Goal: Find specific page/section: Find specific page/section

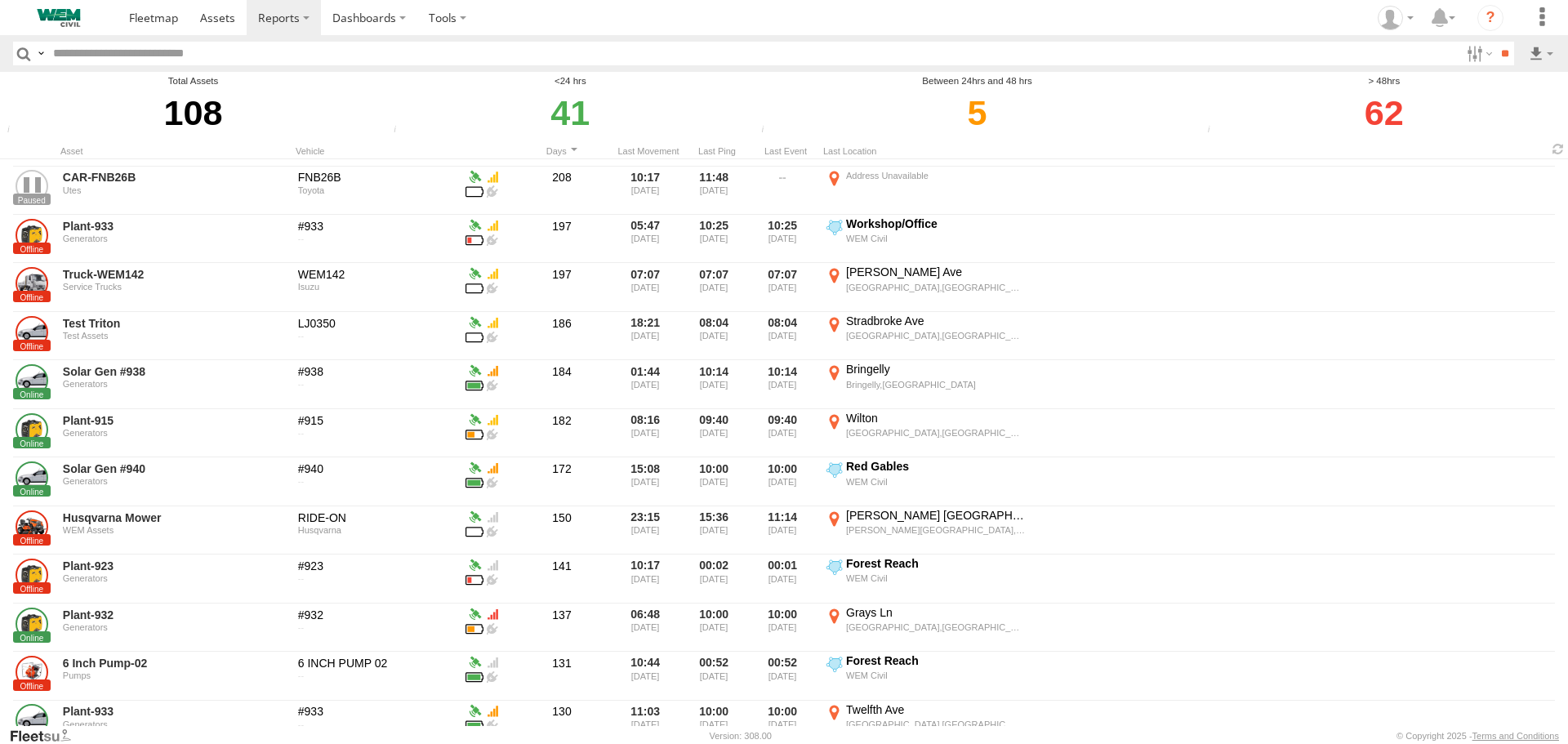
scroll to position [981, 0]
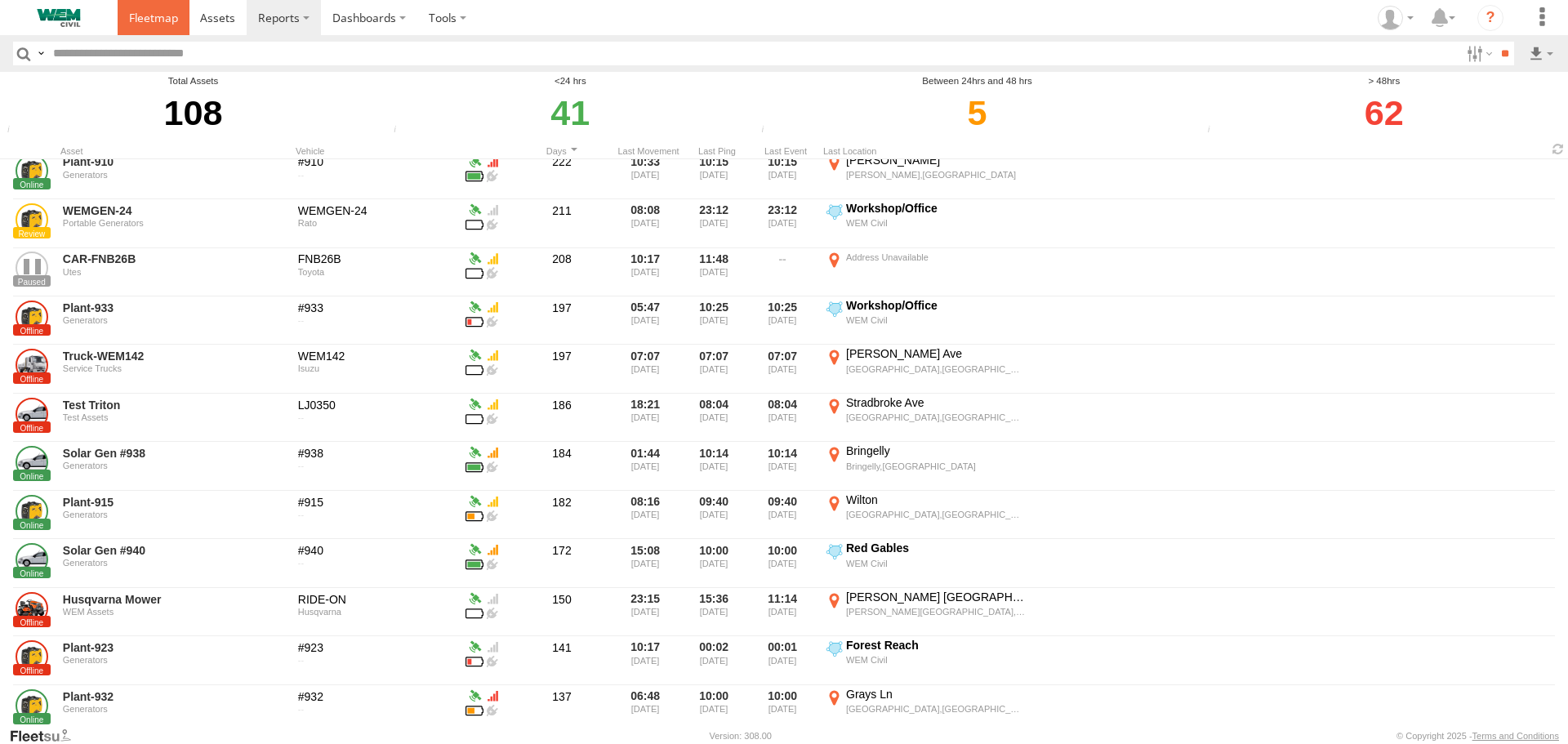
click at [163, 16] on span at bounding box center [153, 17] width 49 height 15
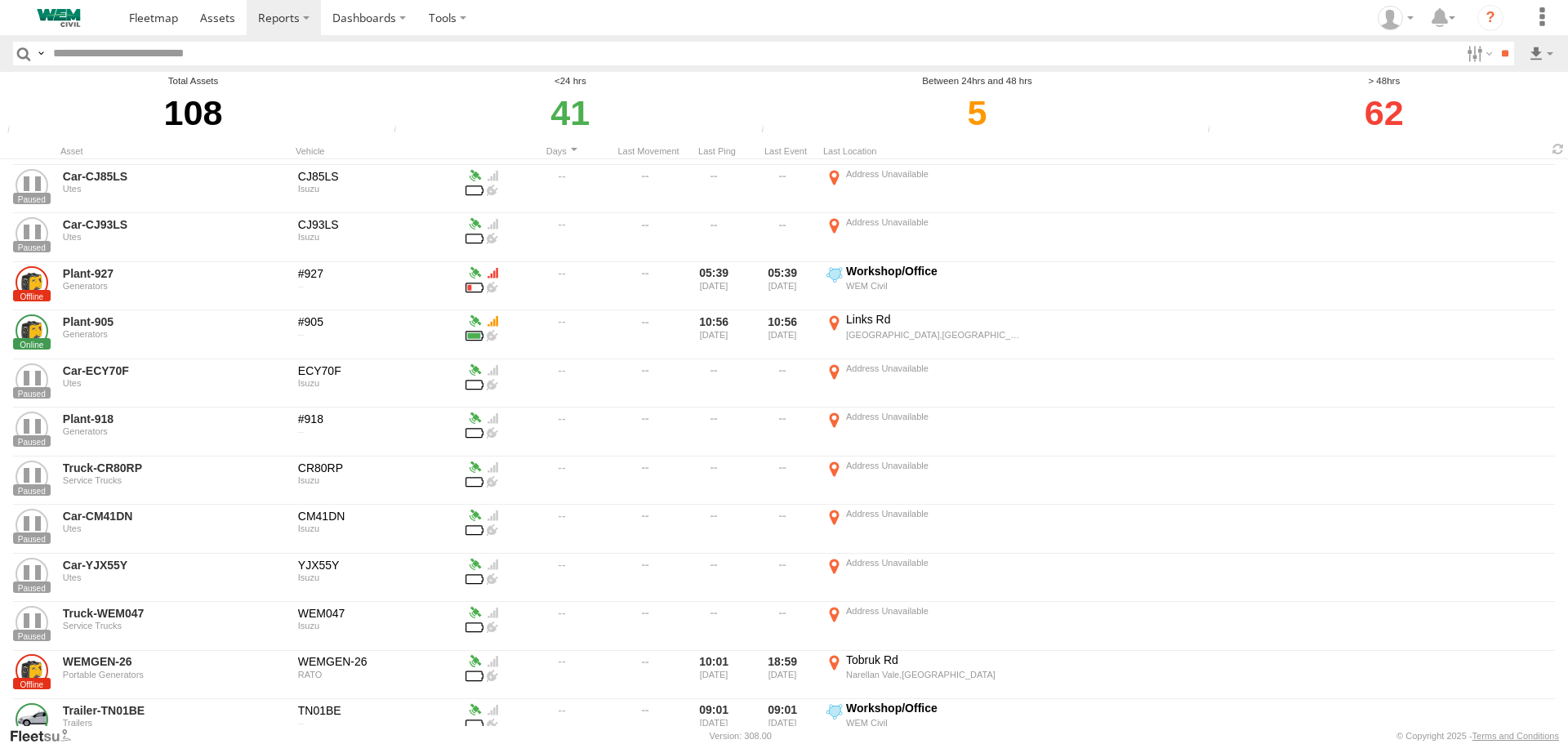
scroll to position [408, 0]
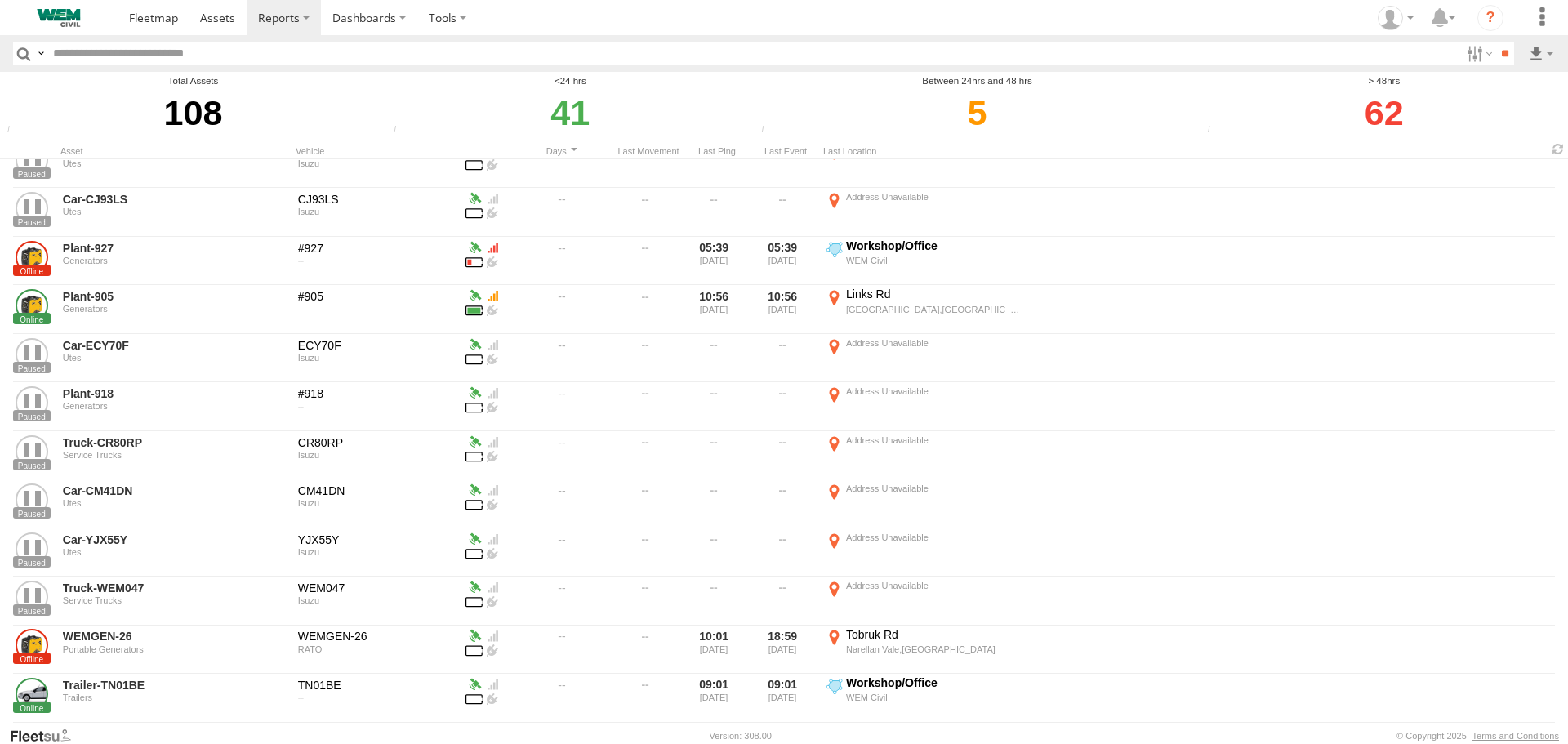
click at [0, 0] on label "Close" at bounding box center [0, 0] width 0 height 0
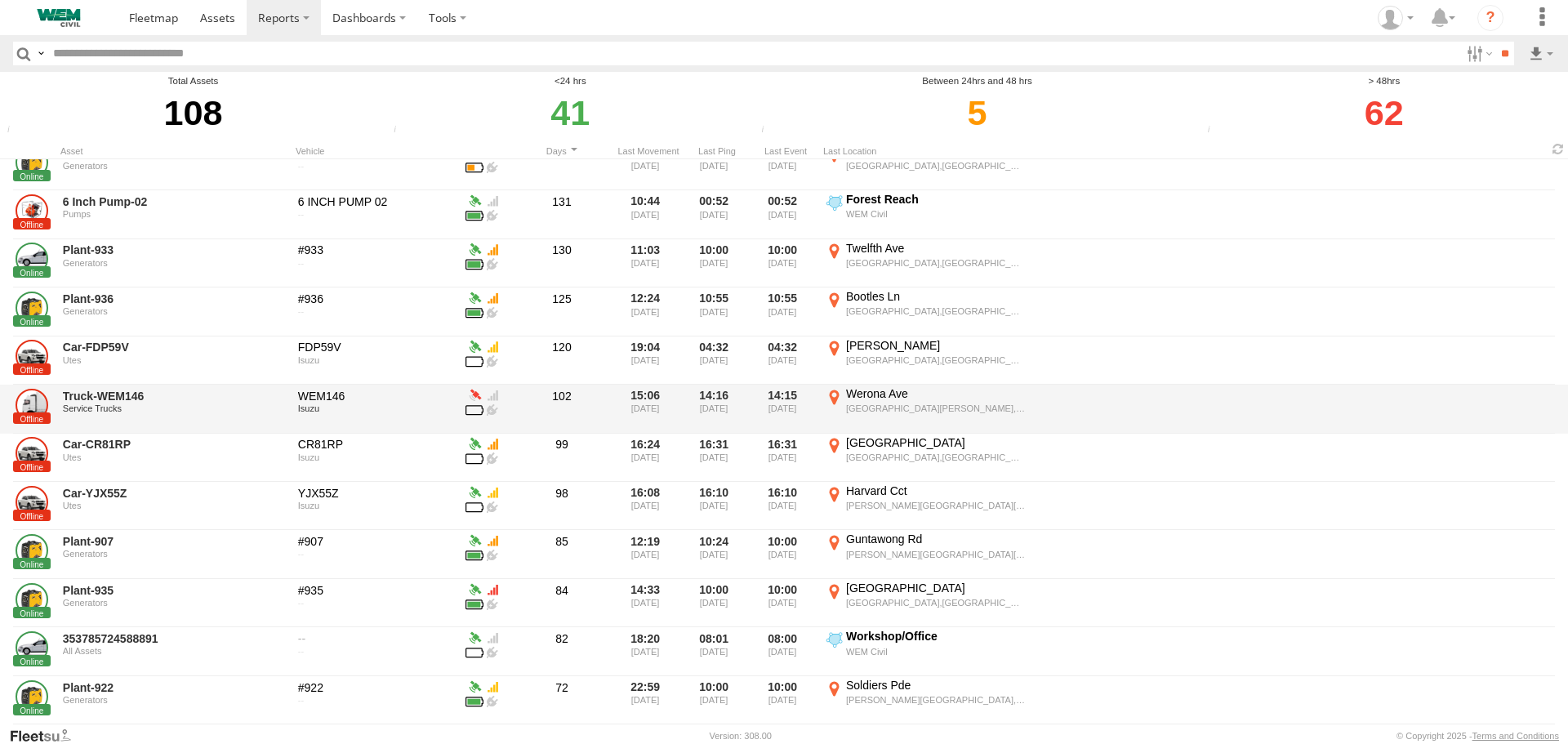
scroll to position [1552, 0]
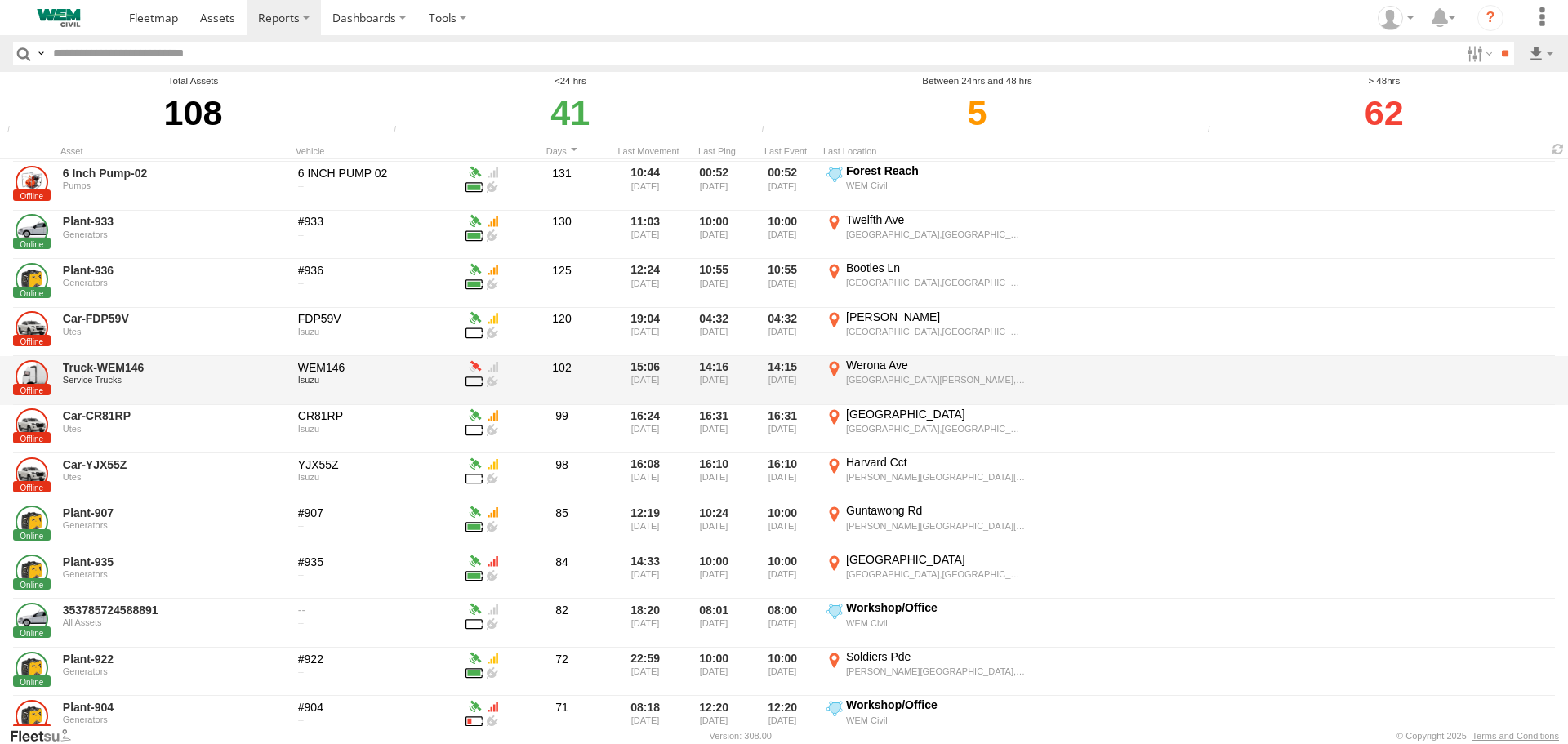
click at [473, 364] on div at bounding box center [474, 364] width 18 height 14
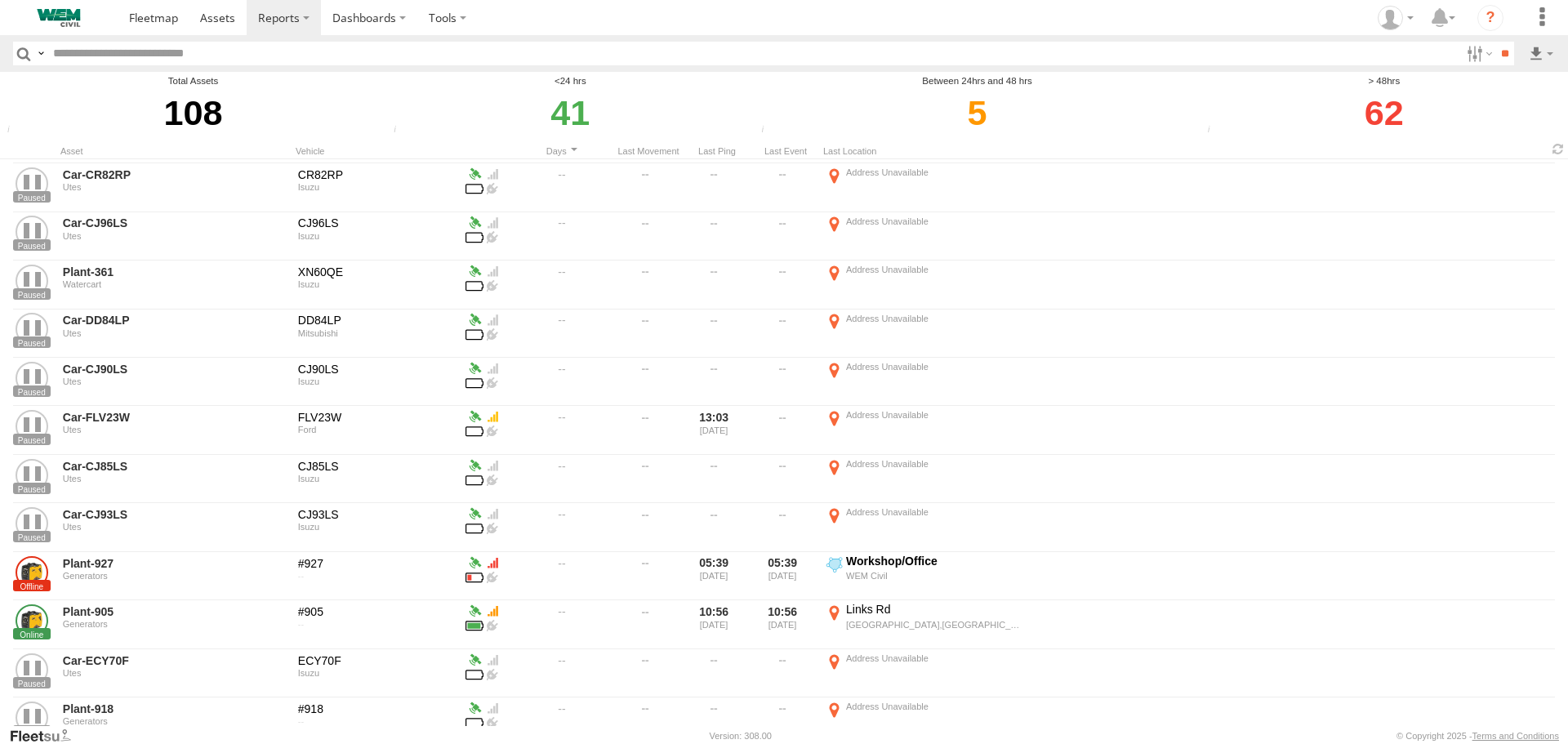
scroll to position [0, 0]
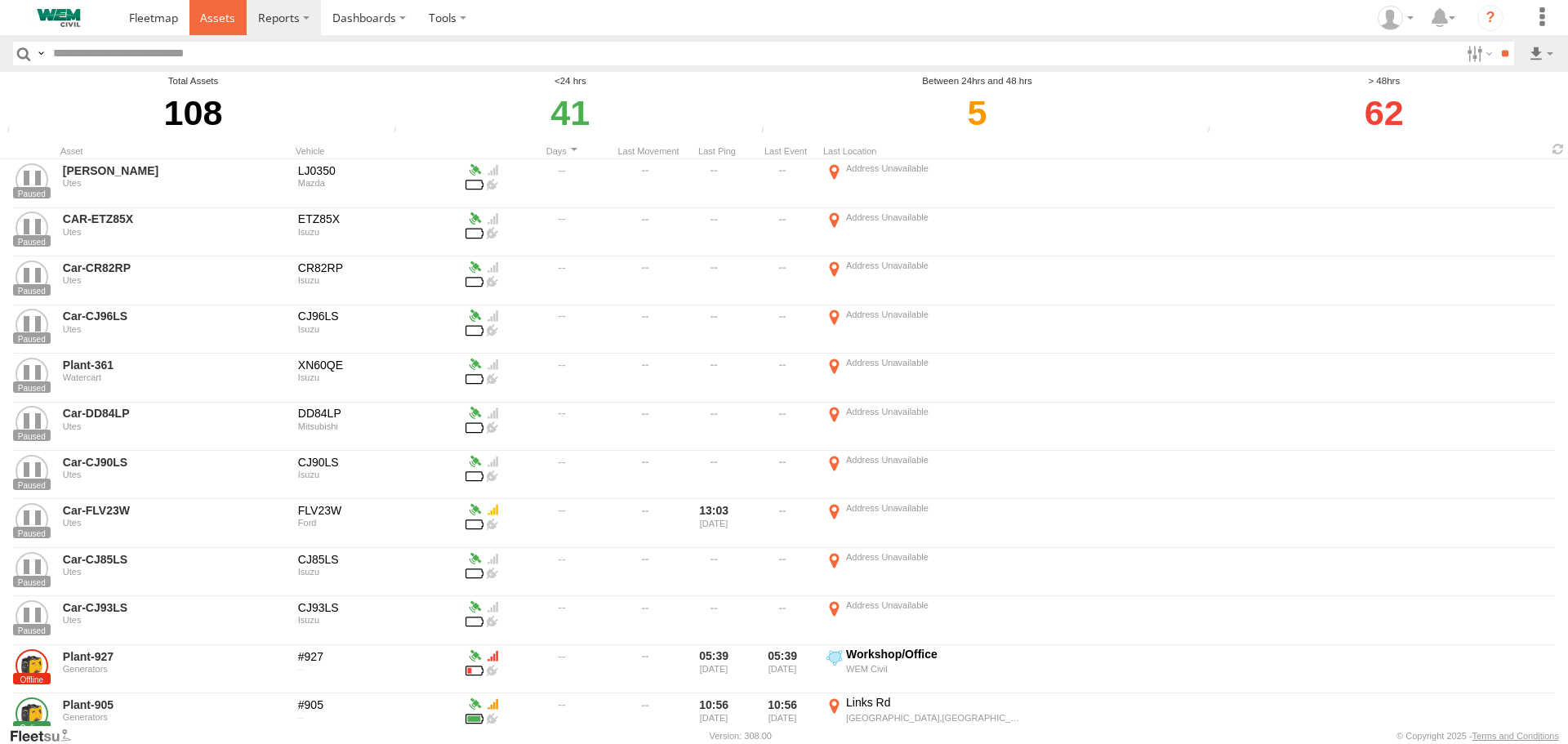
click at [213, 13] on span at bounding box center [218, 17] width 35 height 15
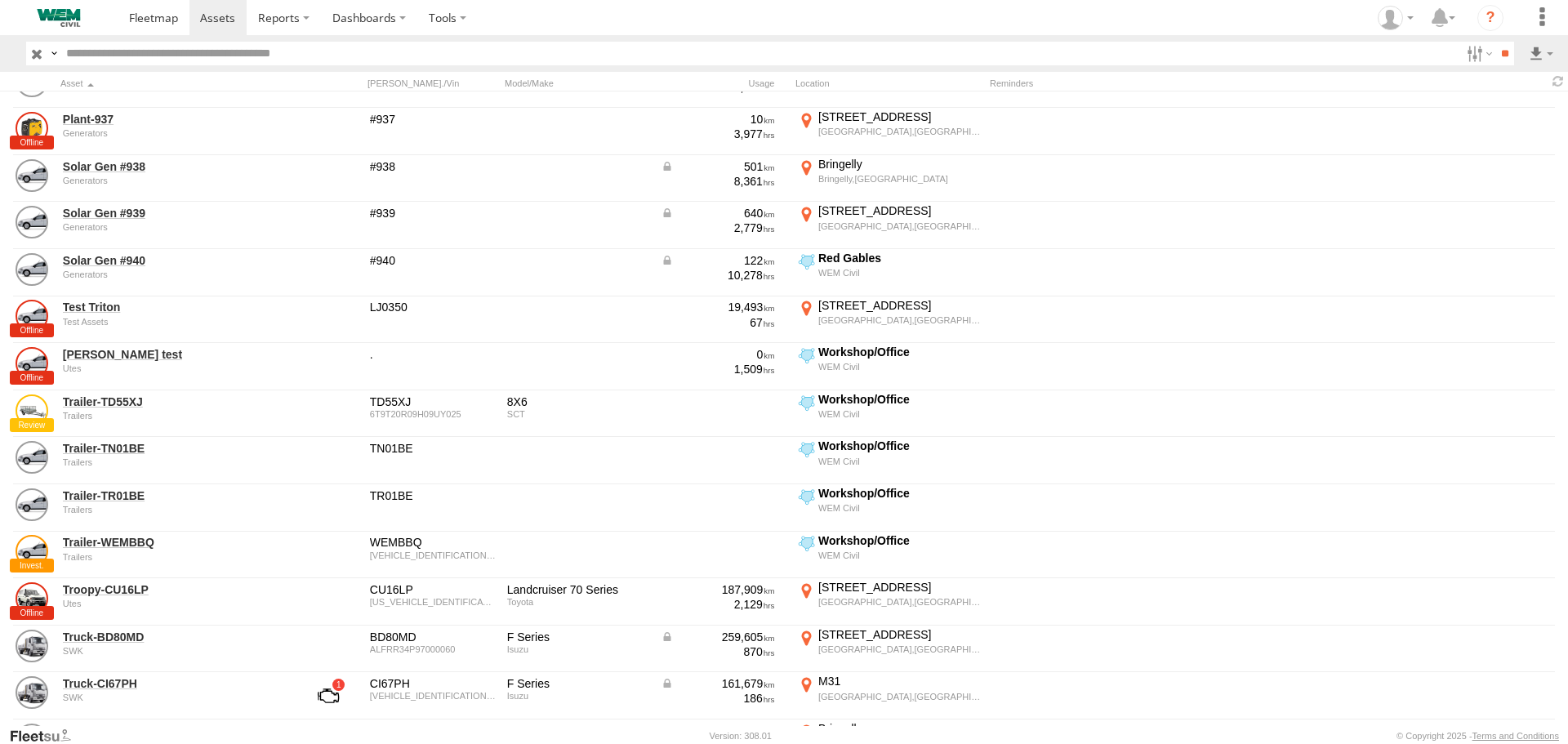
scroll to position [3595, 0]
